Goal: Navigation & Orientation: Find specific page/section

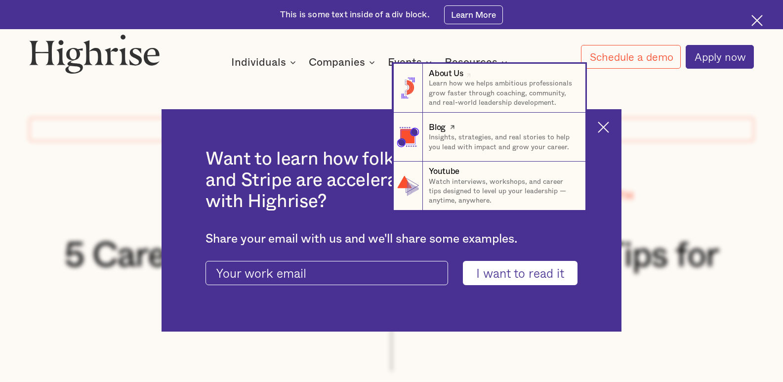
click at [481, 131] on div "Blog" at bounding box center [502, 127] width 147 height 12
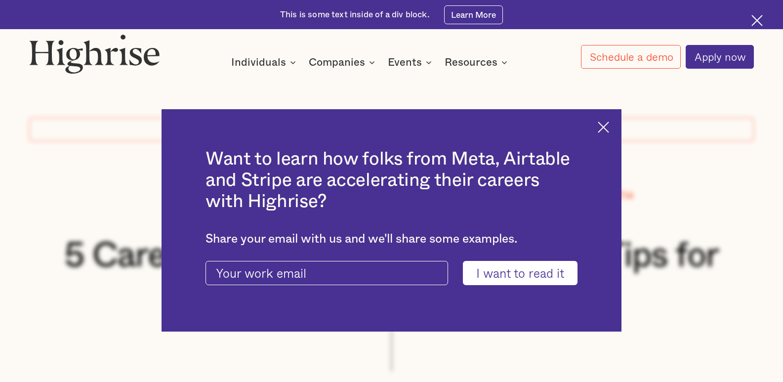
click at [756, 21] on img at bounding box center [756, 20] width 11 height 11
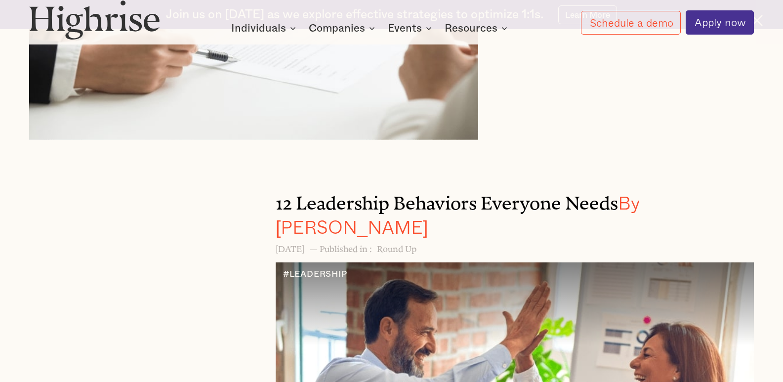
scroll to position [741, 0]
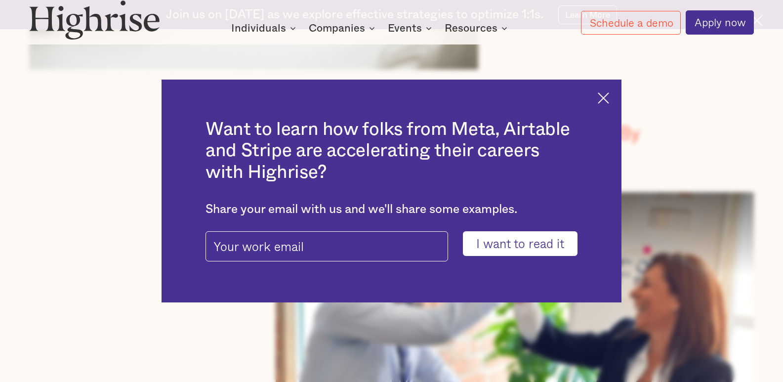
click at [609, 100] on img at bounding box center [603, 97] width 11 height 11
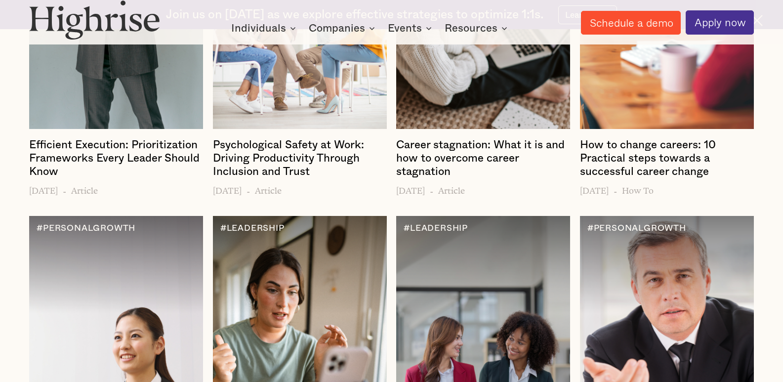
scroll to position [1926, 0]
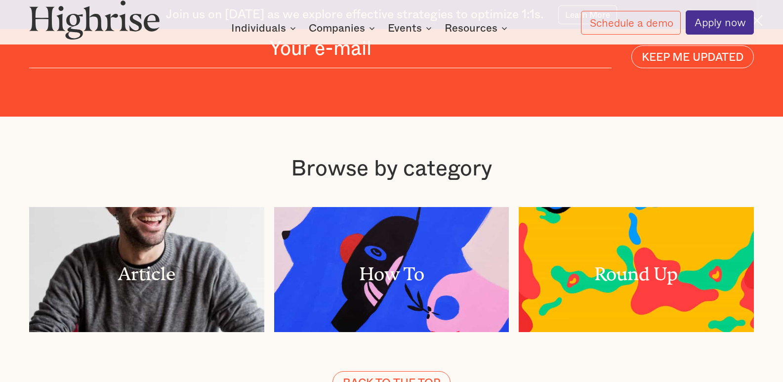
click at [761, 117] on div "Browse by category Article How To Round Up BACK TO THE TOP" at bounding box center [391, 275] width 783 height 317
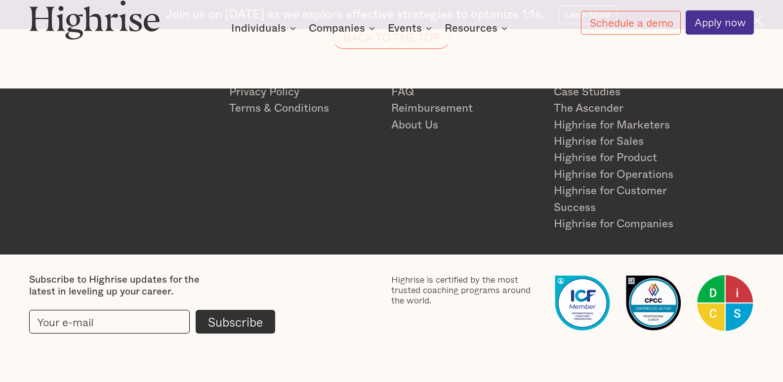
scroll to position [2900, 0]
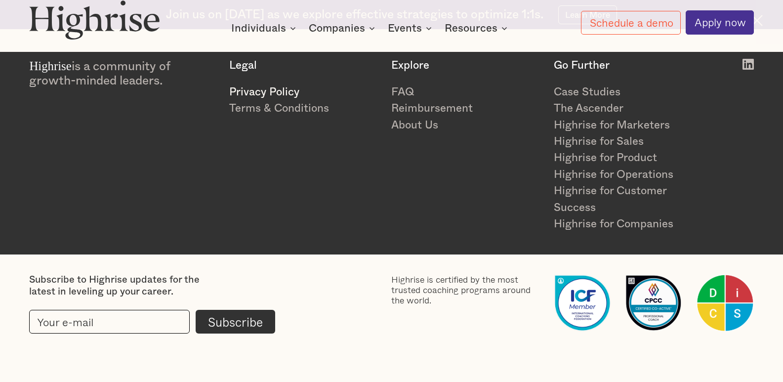
click at [270, 95] on link "Privacy Policy" at bounding box center [304, 92] width 150 height 16
